Goal: Check status: Check status

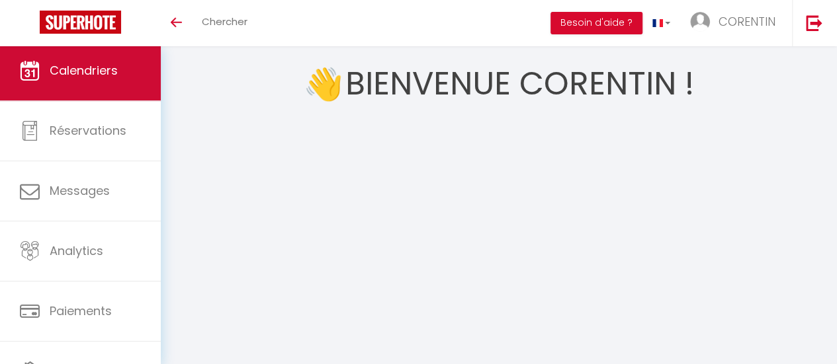
click at [72, 76] on span "Calendriers" at bounding box center [84, 70] width 68 height 17
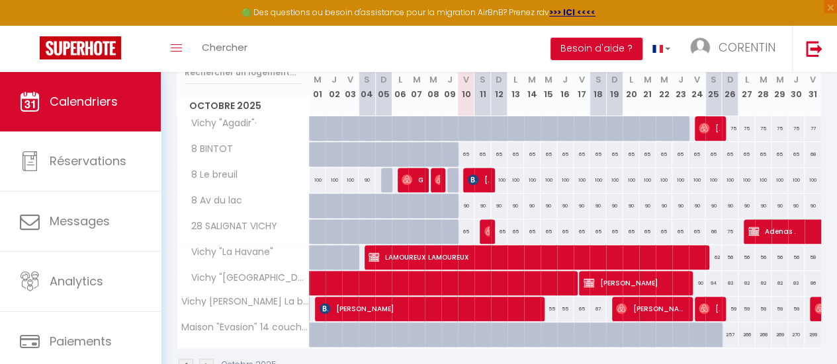
scroll to position [165, 0]
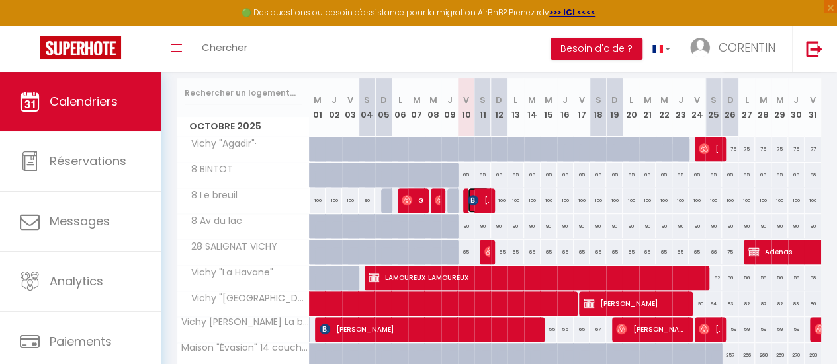
click at [481, 204] on span "[PERSON_NAME]" at bounding box center [478, 200] width 21 height 25
select select "OK"
select select "KO"
select select "0"
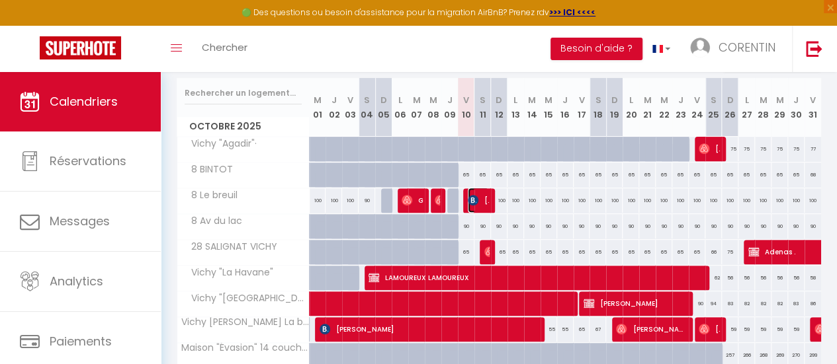
select select "1"
select select
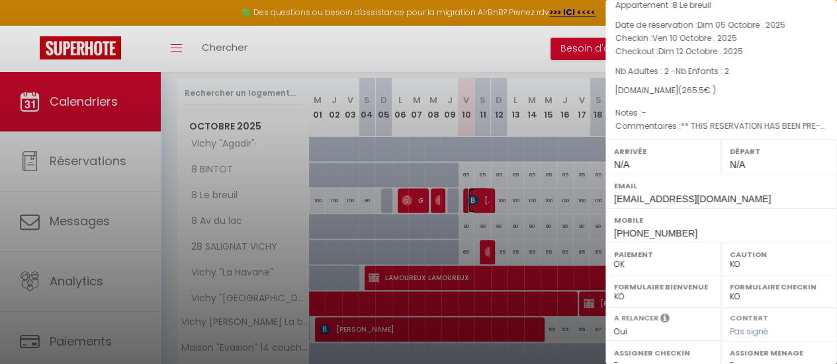
scroll to position [50, 0]
